Goal: Information Seeking & Learning: Learn about a topic

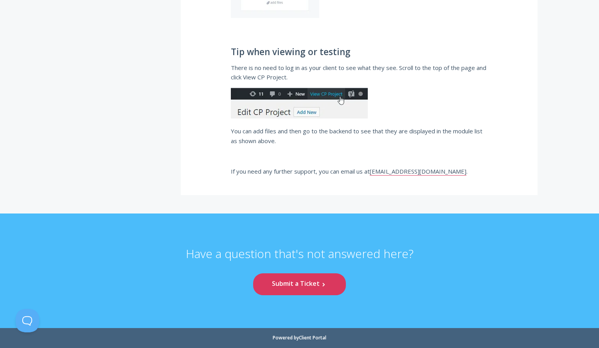
scroll to position [35333, 0]
drag, startPoint x: 382, startPoint y: 198, endPoint x: 359, endPoint y: 196, distance: 22.8
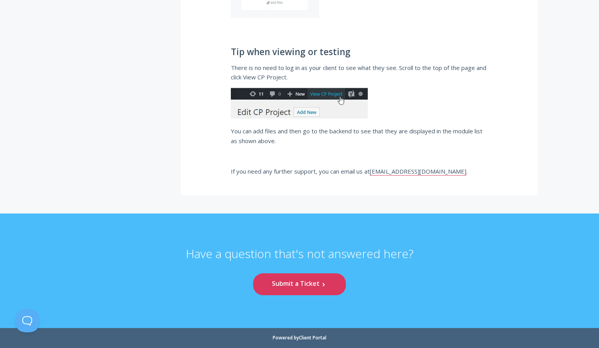
scroll to position [35645, 0]
